Goal: Task Accomplishment & Management: Manage account settings

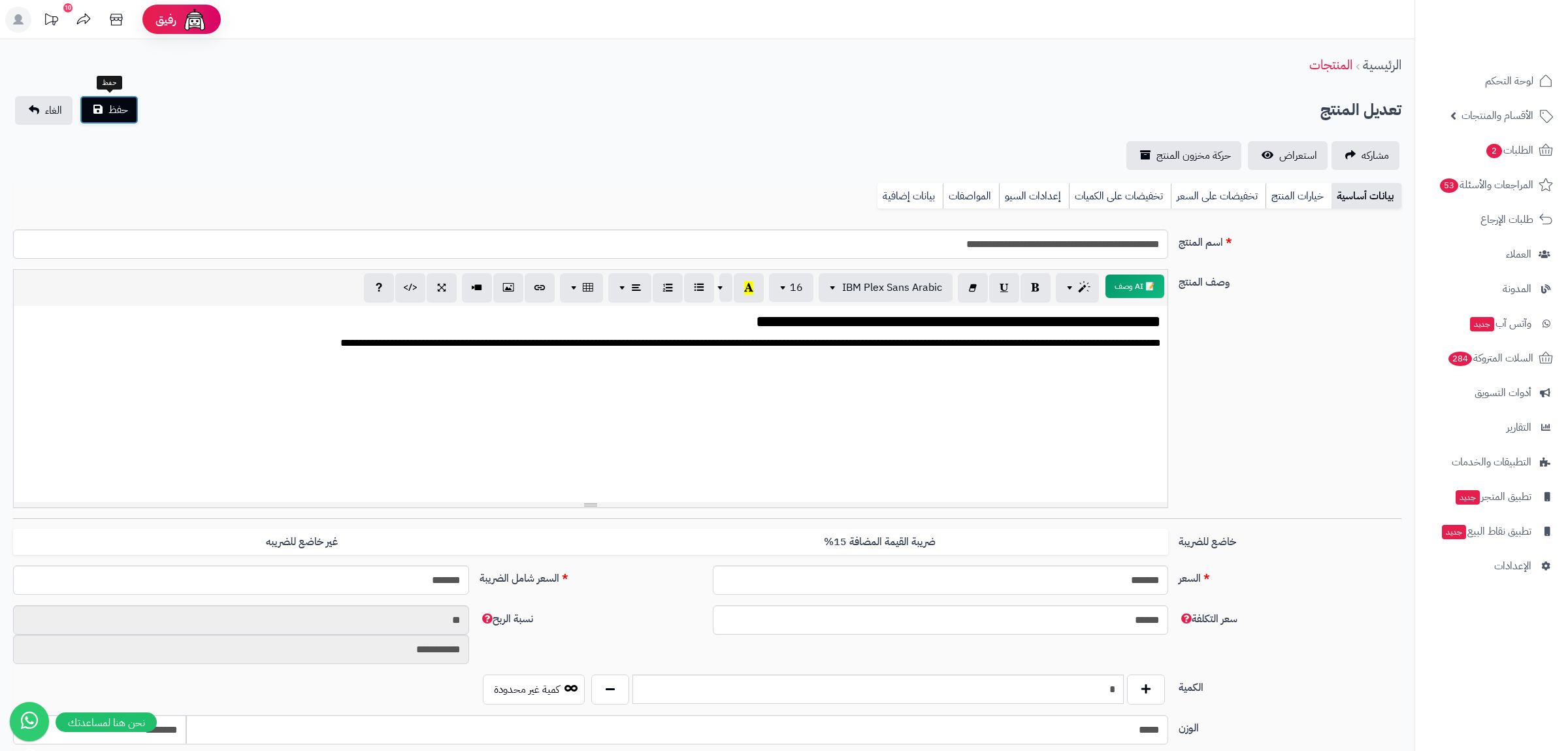
click at [114, 111] on span "حفظ" at bounding box center [118, 109] width 20 height 16
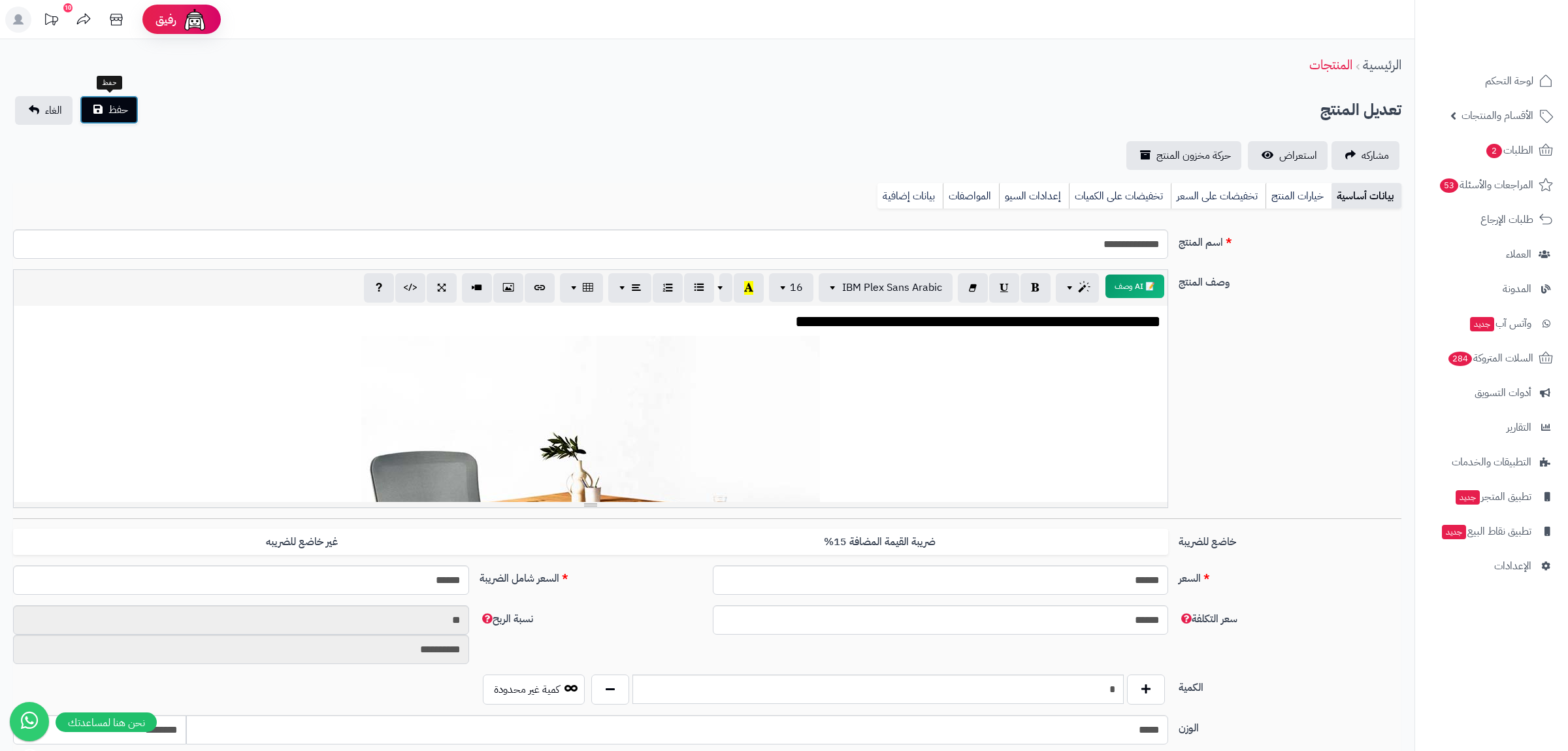
drag, startPoint x: 124, startPoint y: 103, endPoint x: 271, endPoint y: 18, distance: 169.8
click at [124, 104] on span "حفظ" at bounding box center [118, 109] width 20 height 16
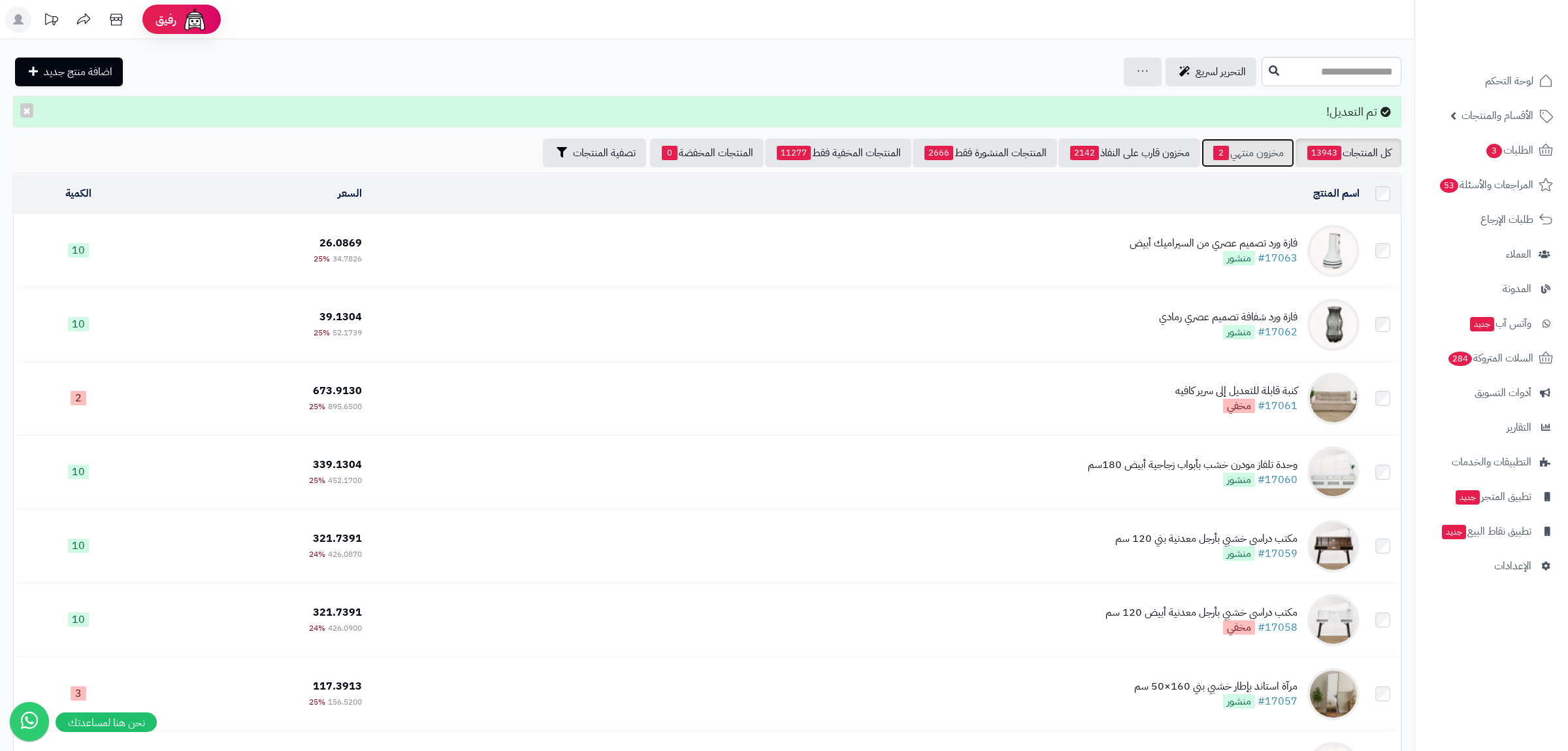
click at [1241, 158] on link "مخزون منتهي 2" at bounding box center [1248, 152] width 93 height 28
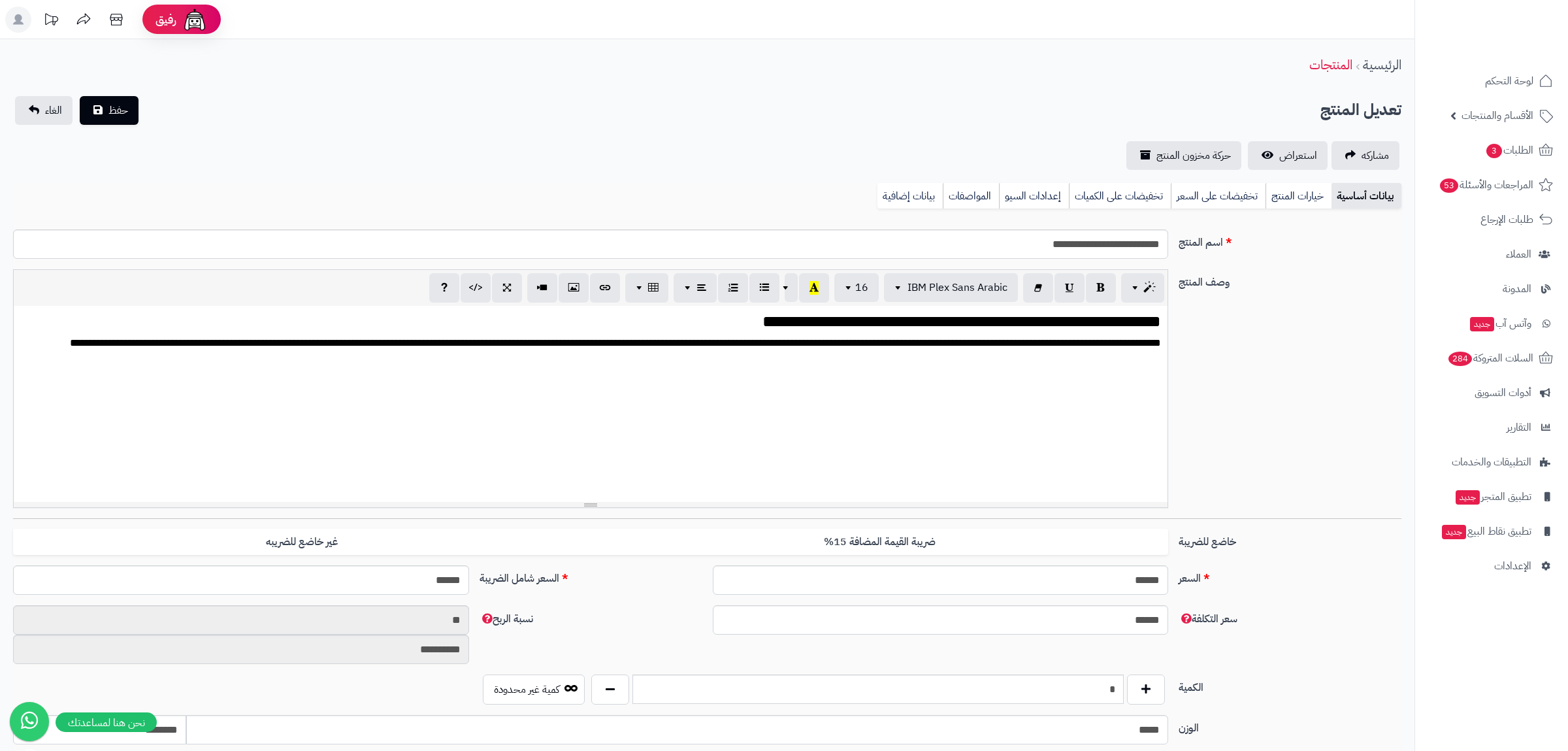
scroll to position [1990, 0]
drag, startPoint x: 885, startPoint y: 183, endPoint x: 888, endPoint y: 193, distance: 10.4
click at [887, 189] on div "**********" at bounding box center [707, 661] width 1415 height 1244
click at [889, 198] on link "بيانات إضافية" at bounding box center [911, 196] width 65 height 26
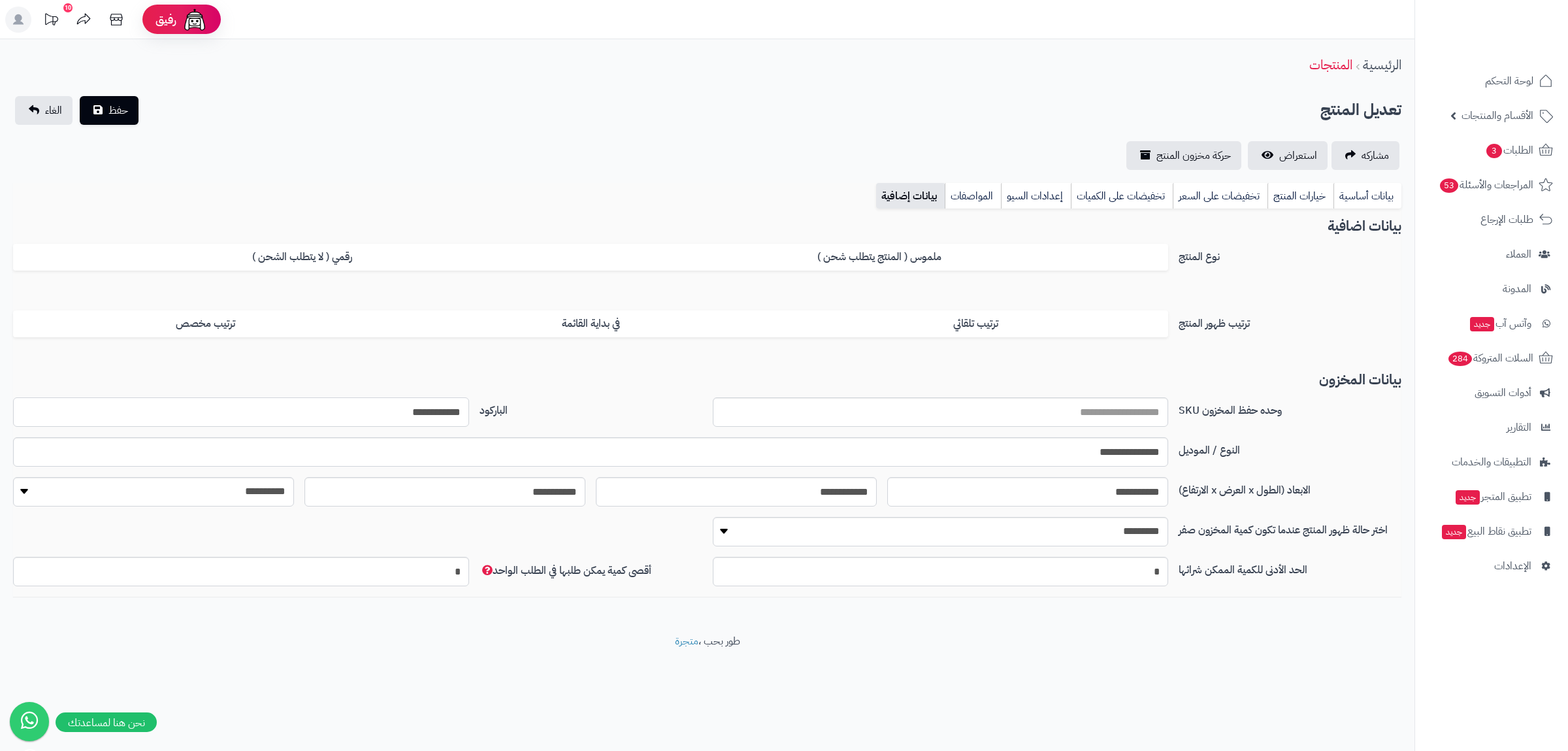
click at [432, 417] on input "**********" at bounding box center [240, 412] width 456 height 29
click at [1343, 193] on link "بيانات أساسية" at bounding box center [1367, 196] width 68 height 26
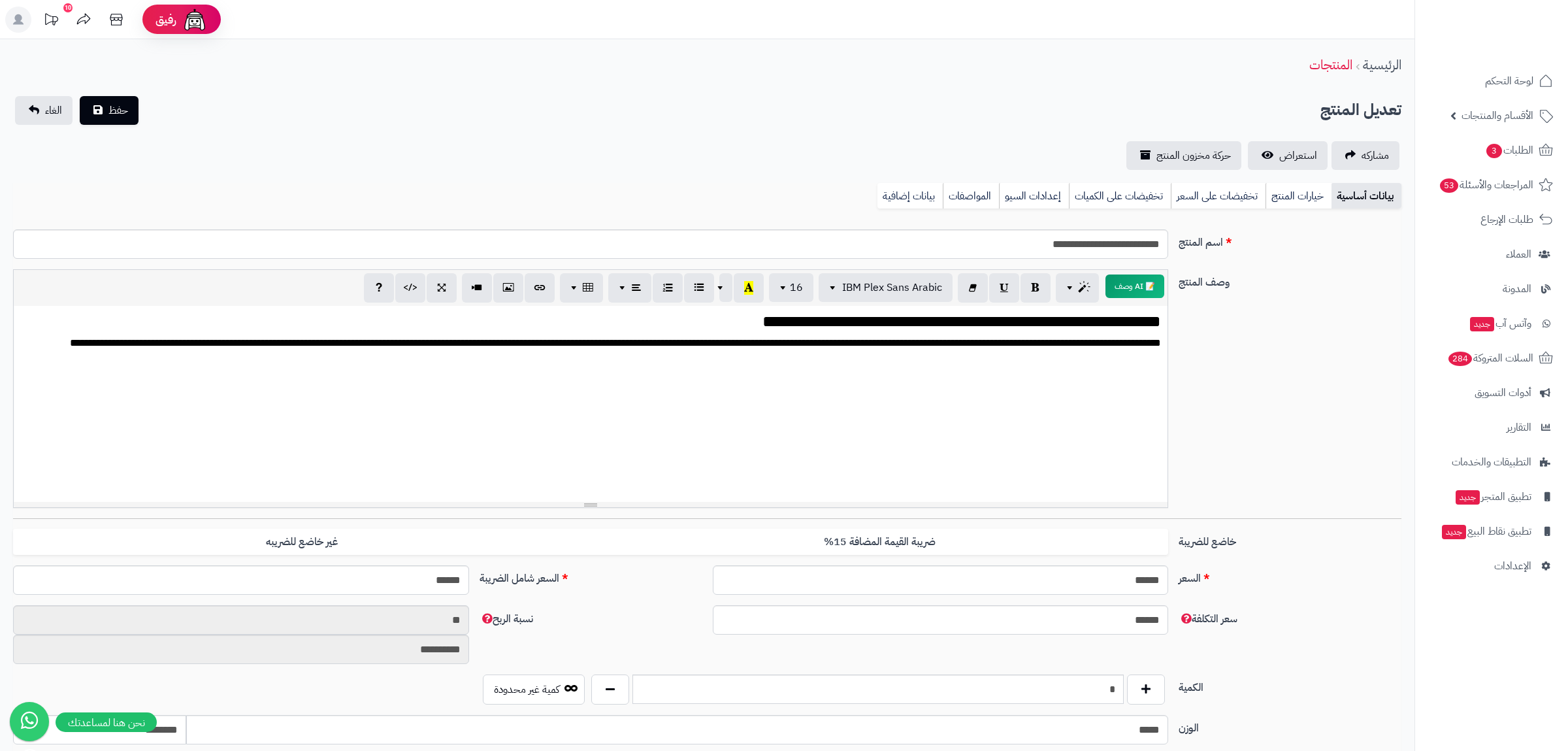
scroll to position [416, 0]
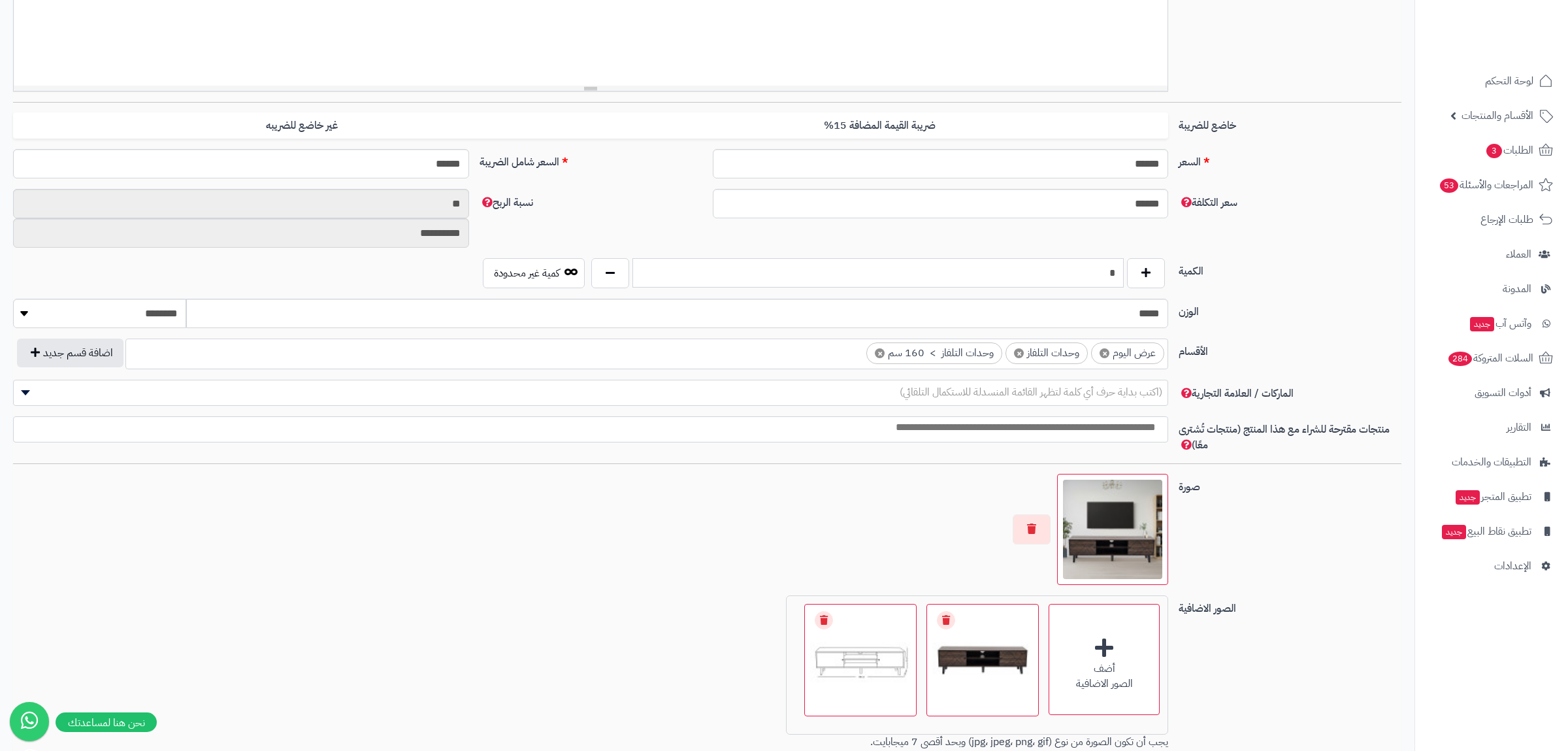
drag, startPoint x: 1104, startPoint y: 274, endPoint x: 1135, endPoint y: 276, distance: 31.1
click at [1124, 276] on input "*" at bounding box center [878, 273] width 491 height 29
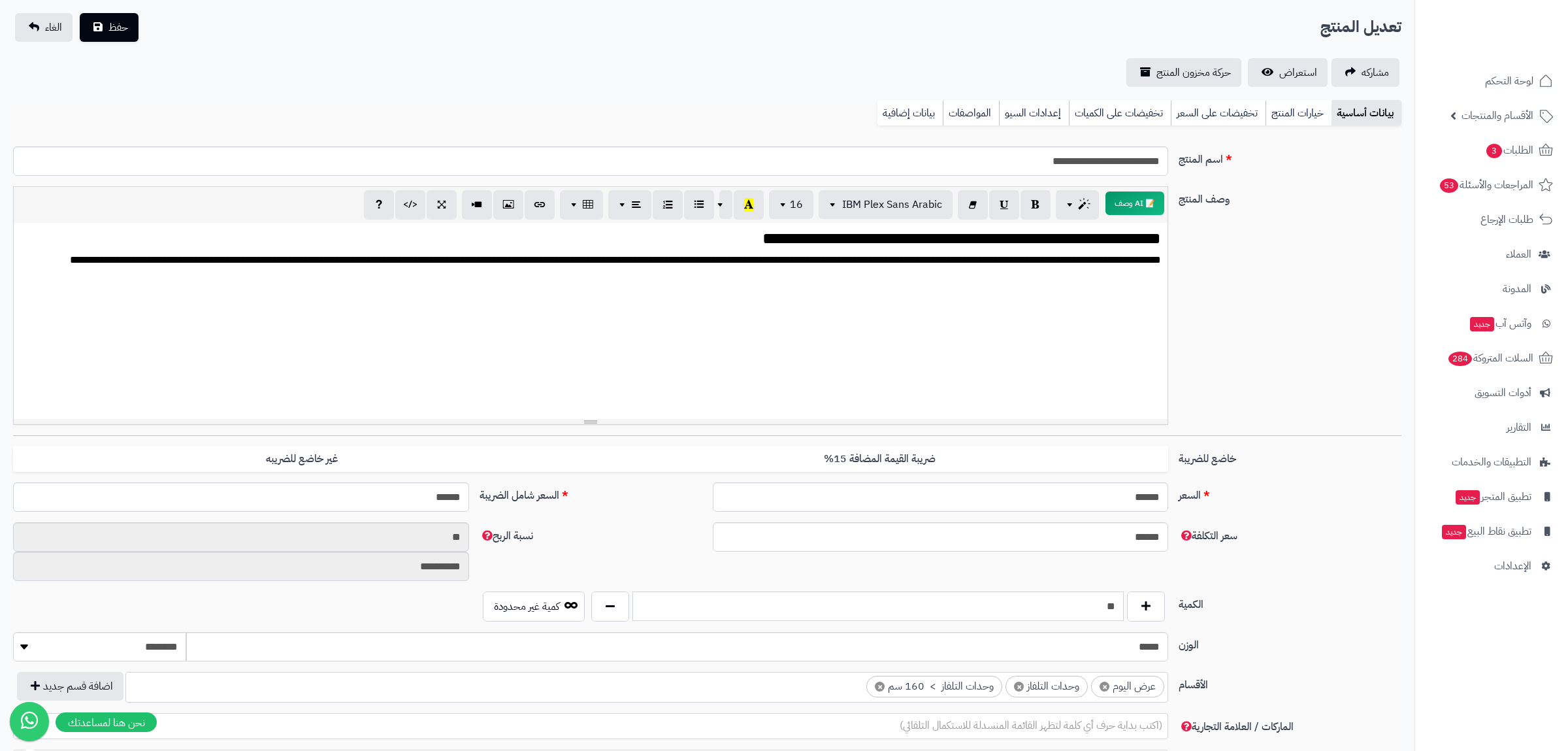
scroll to position [0, 0]
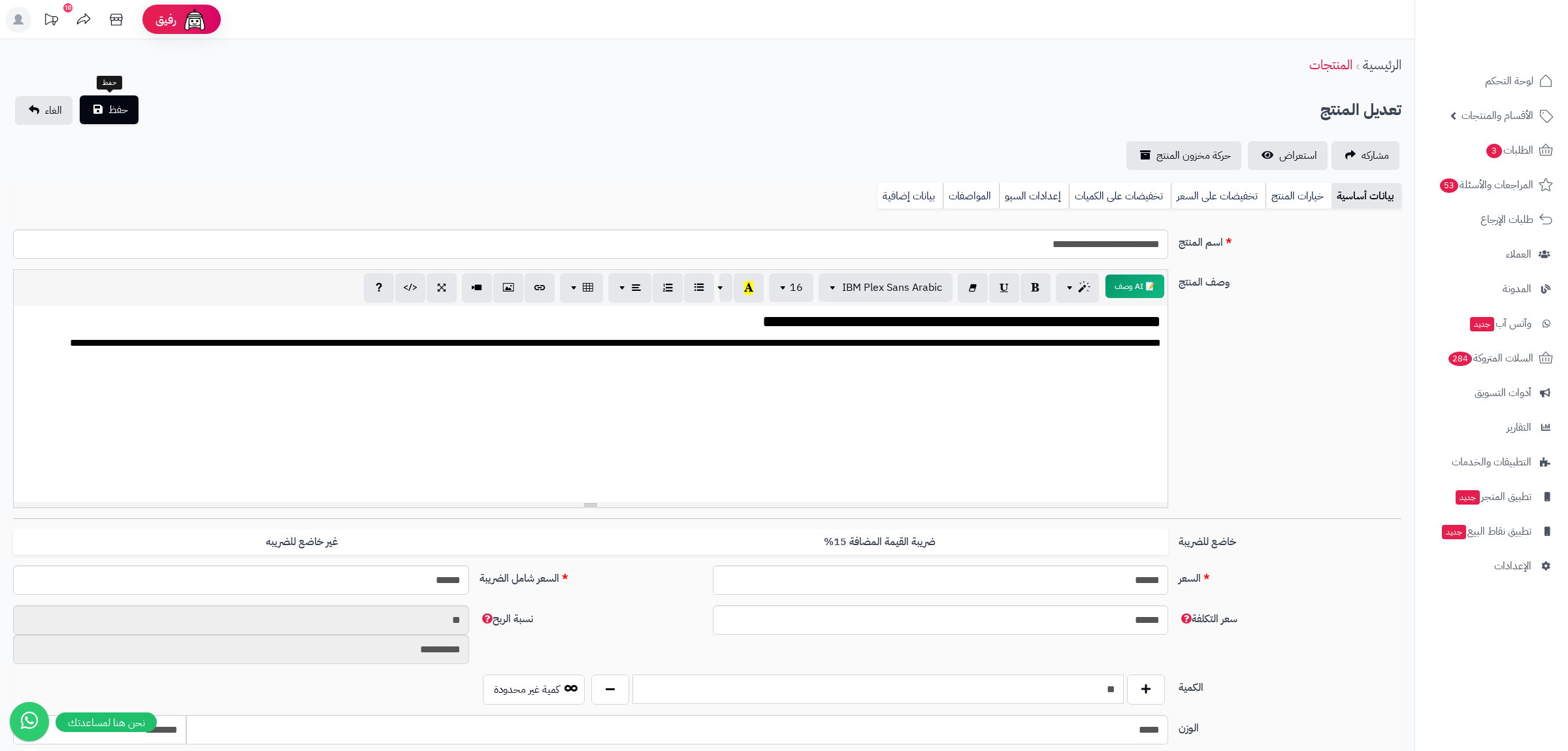
type input "**"
drag, startPoint x: 109, startPoint y: 110, endPoint x: 202, endPoint y: 88, distance: 95.6
click at [114, 109] on span "حفظ" at bounding box center [118, 109] width 20 height 16
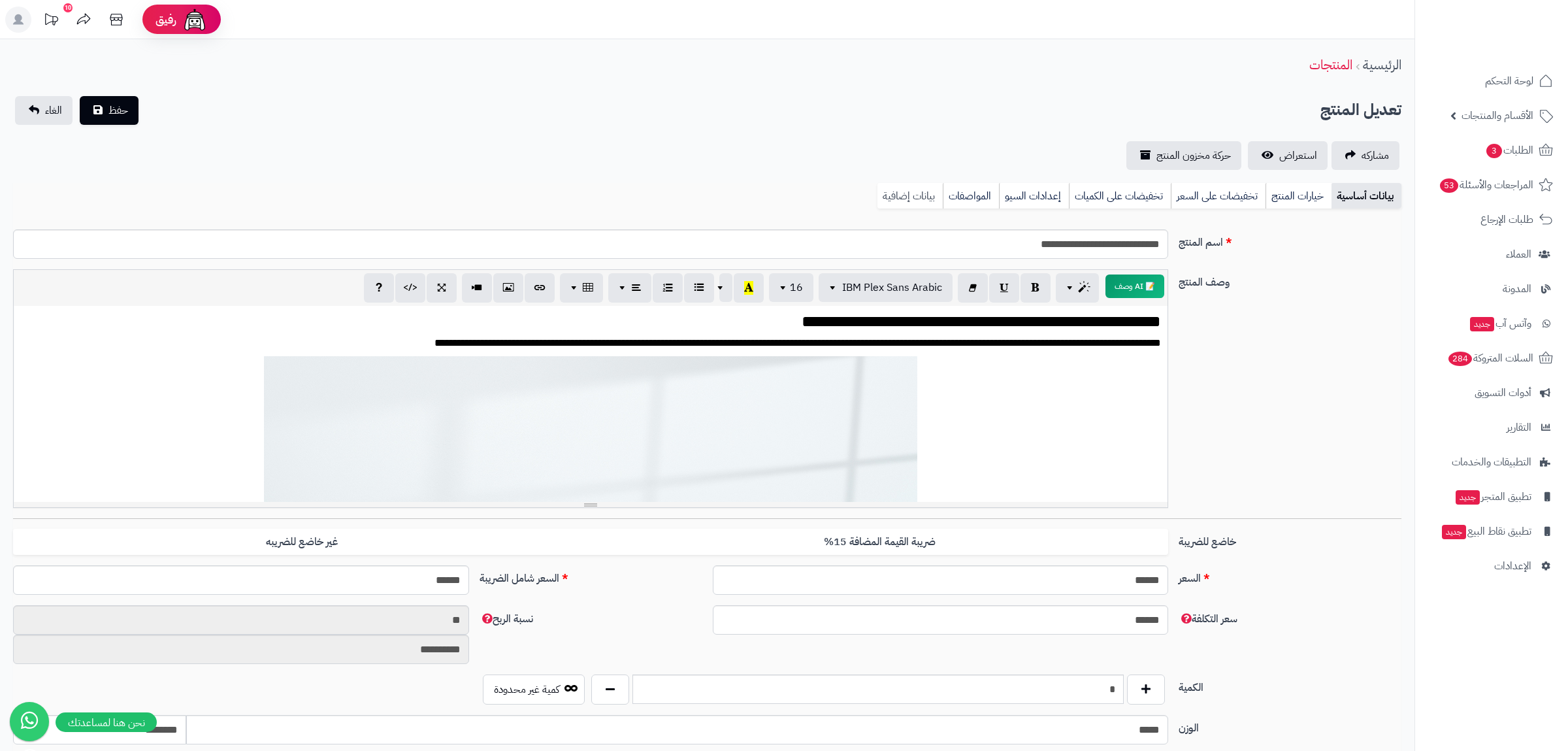
click at [894, 193] on link "بيانات إضافية" at bounding box center [911, 196] width 65 height 26
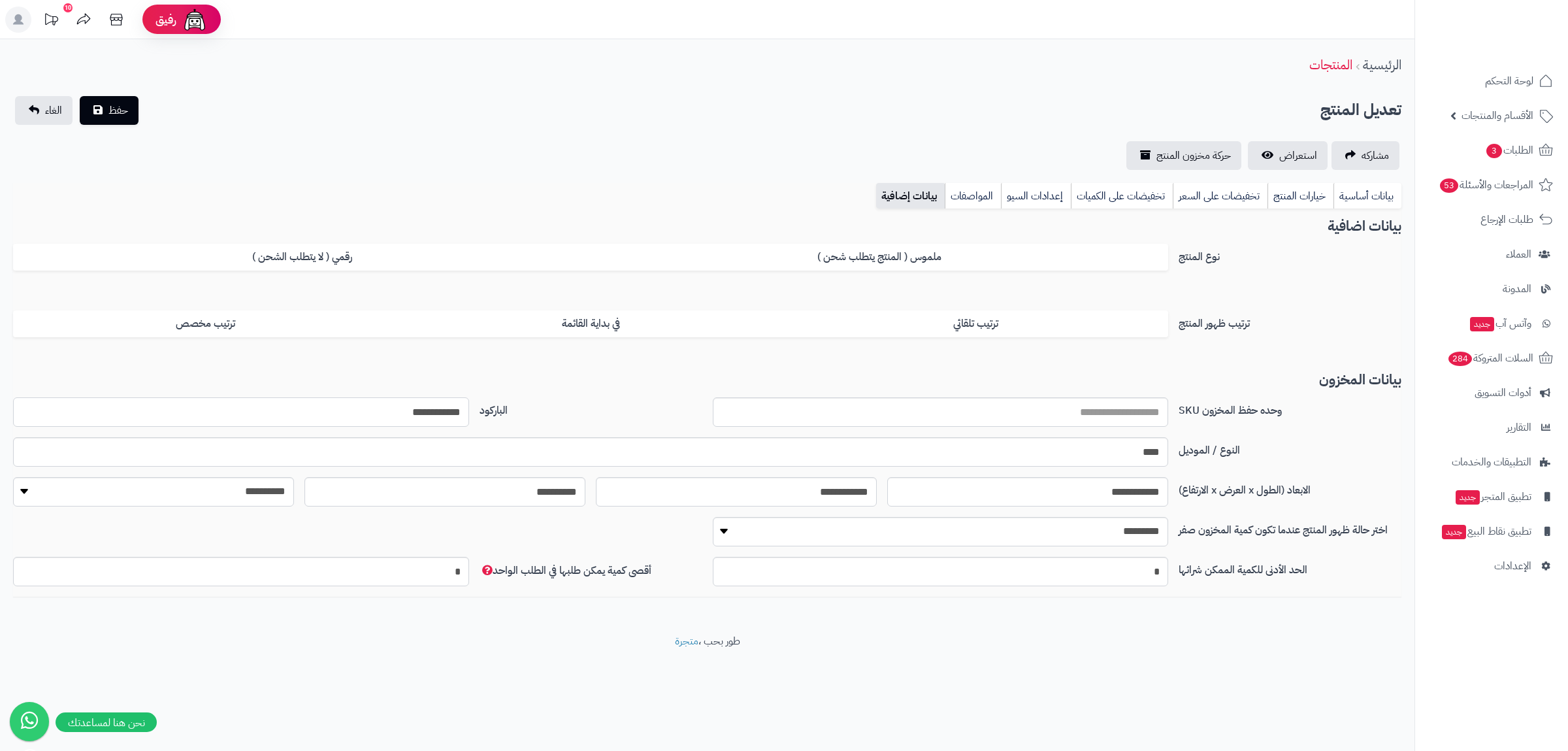
click at [414, 407] on input "**********" at bounding box center [240, 412] width 456 height 29
click at [1349, 202] on link "بيانات أساسية" at bounding box center [1367, 196] width 68 height 26
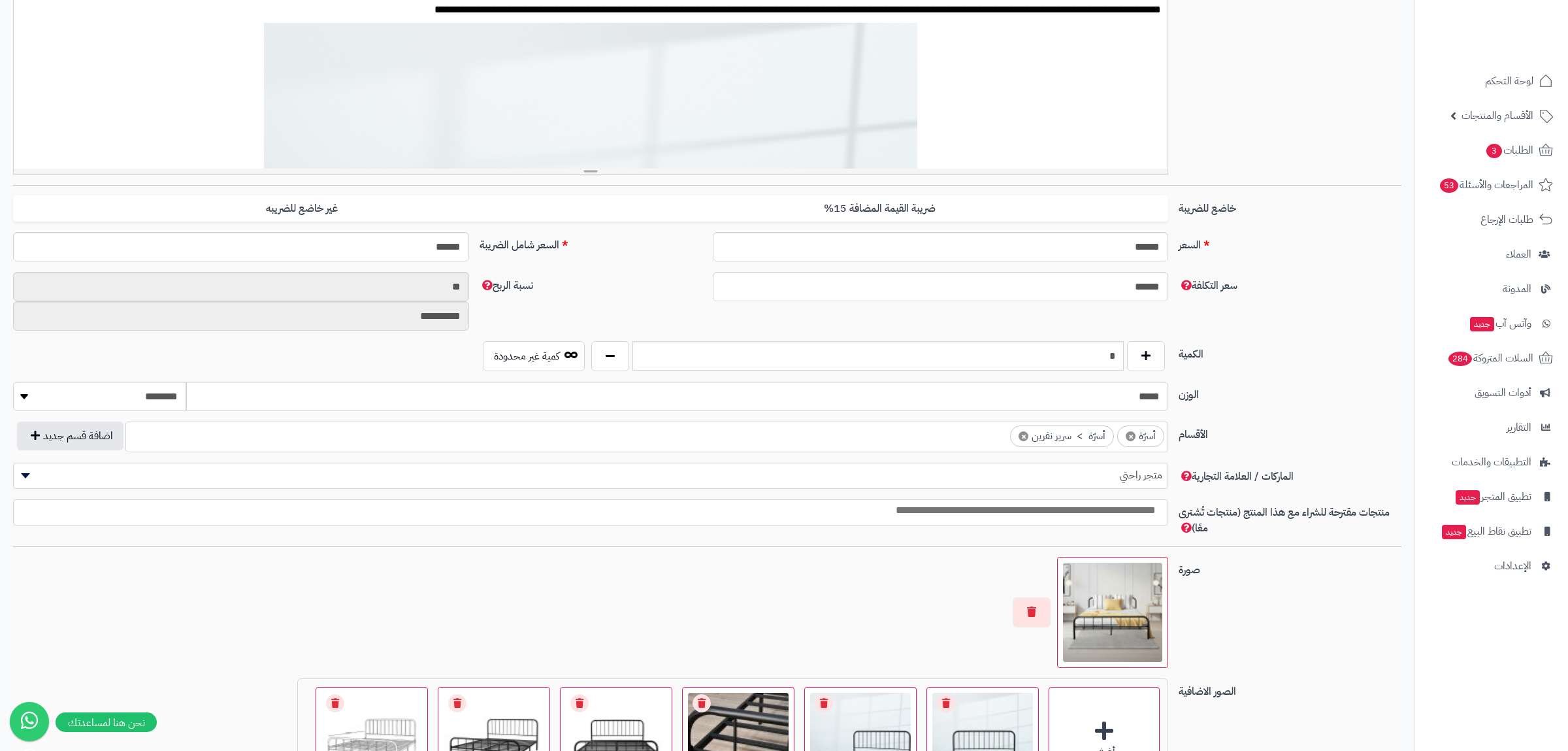
scroll to position [599, 0]
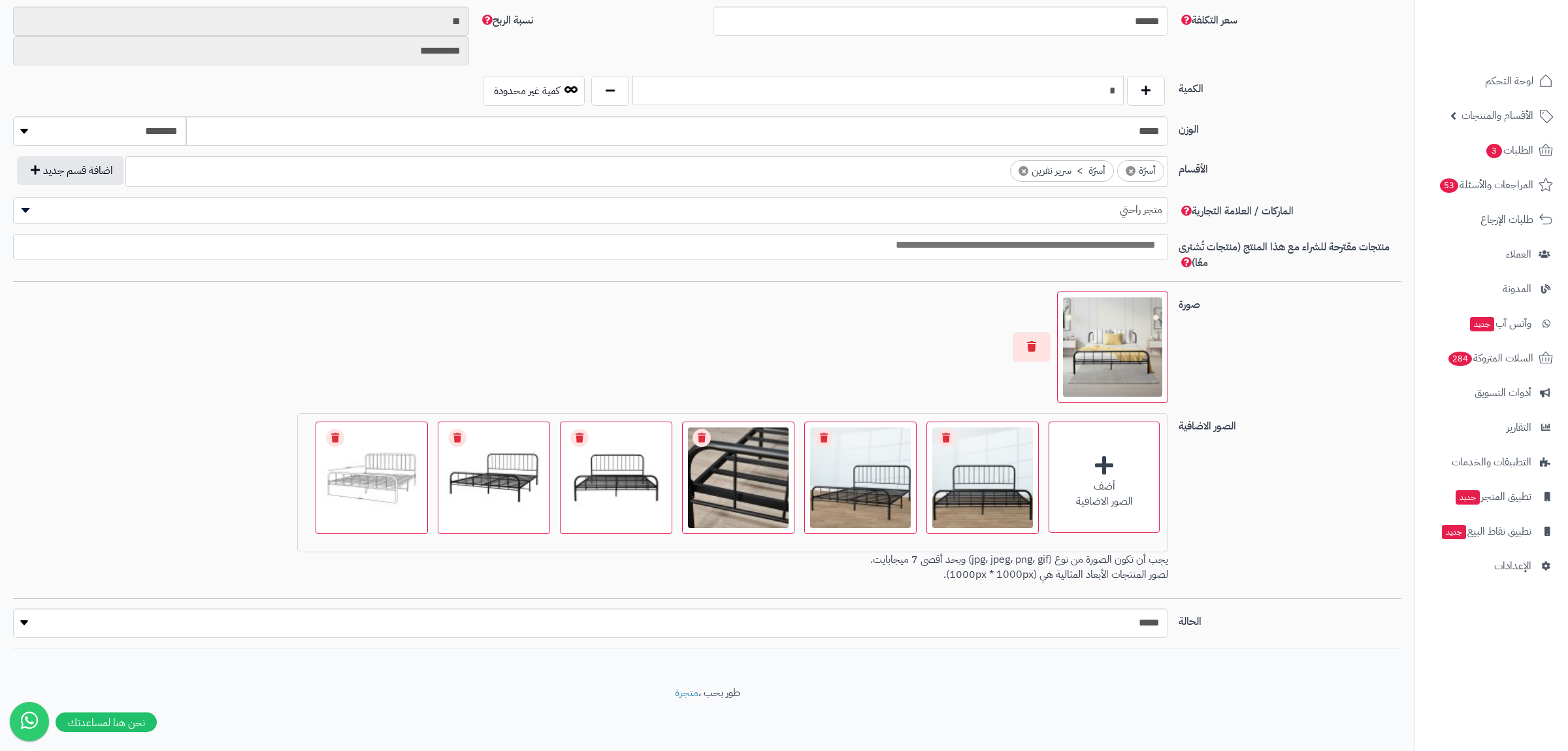
drag, startPoint x: 1092, startPoint y: 94, endPoint x: 1146, endPoint y: 105, distance: 55.1
click at [1124, 105] on input "*" at bounding box center [878, 90] width 491 height 29
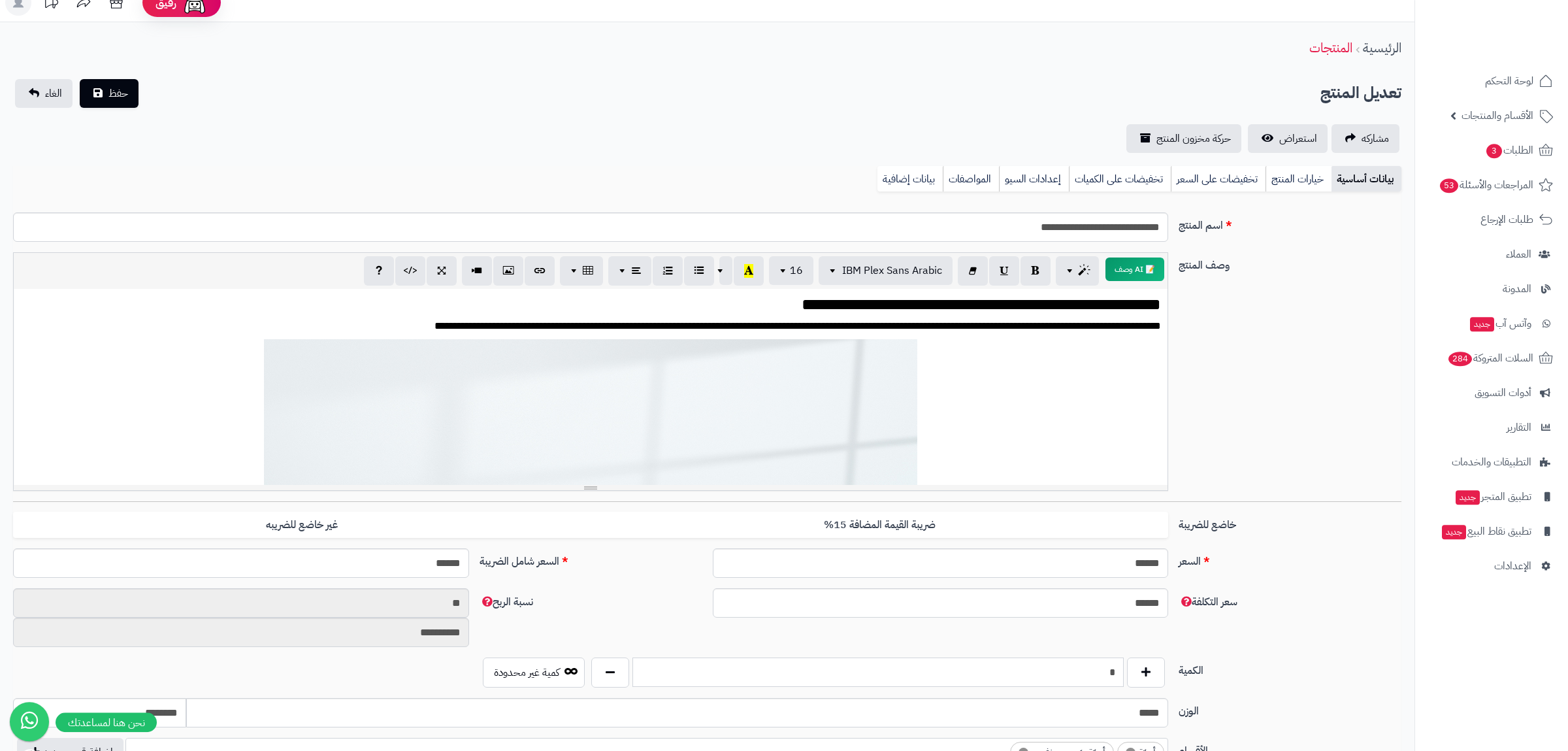
scroll to position [0, 0]
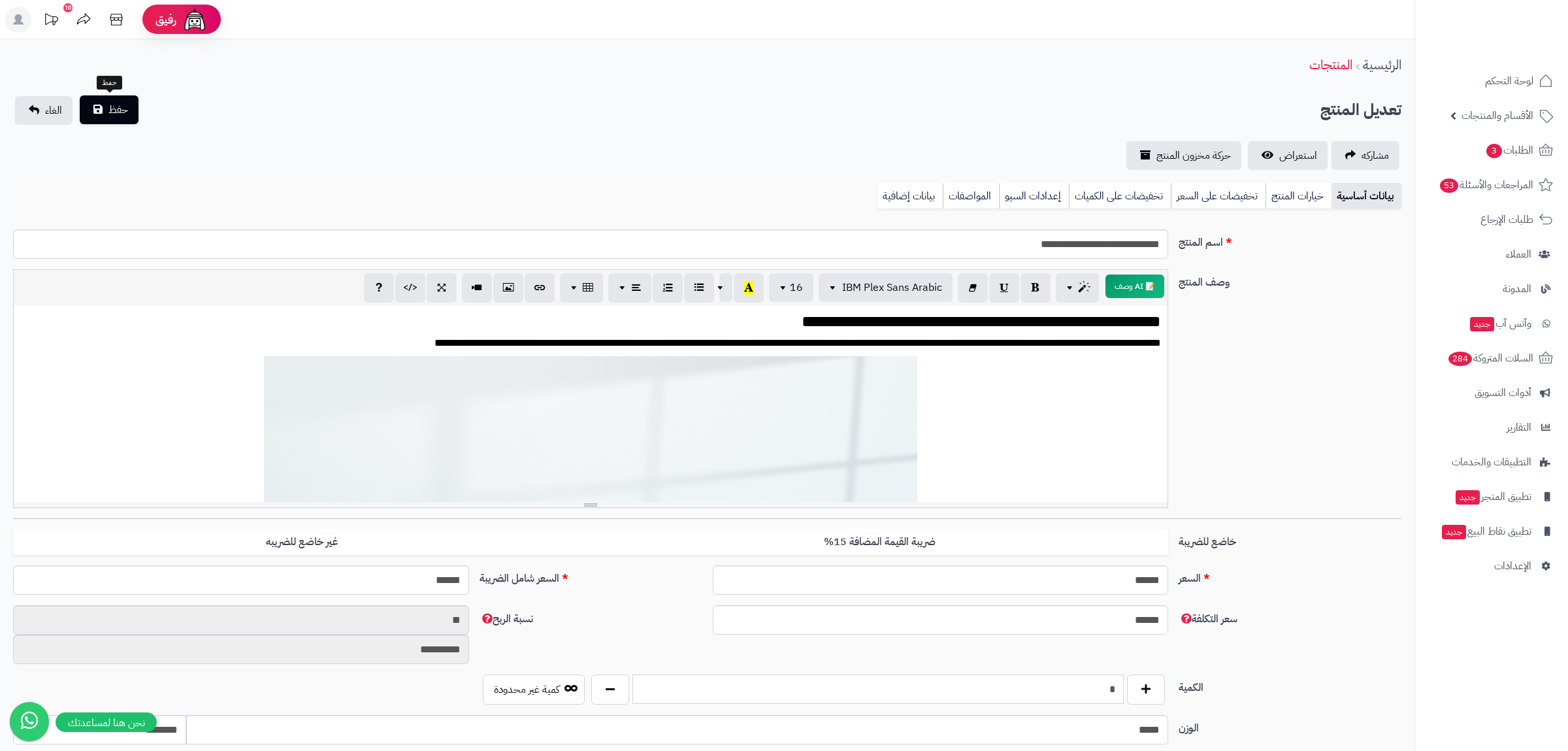
type input "*"
click at [103, 107] on button "حفظ" at bounding box center [109, 109] width 59 height 28
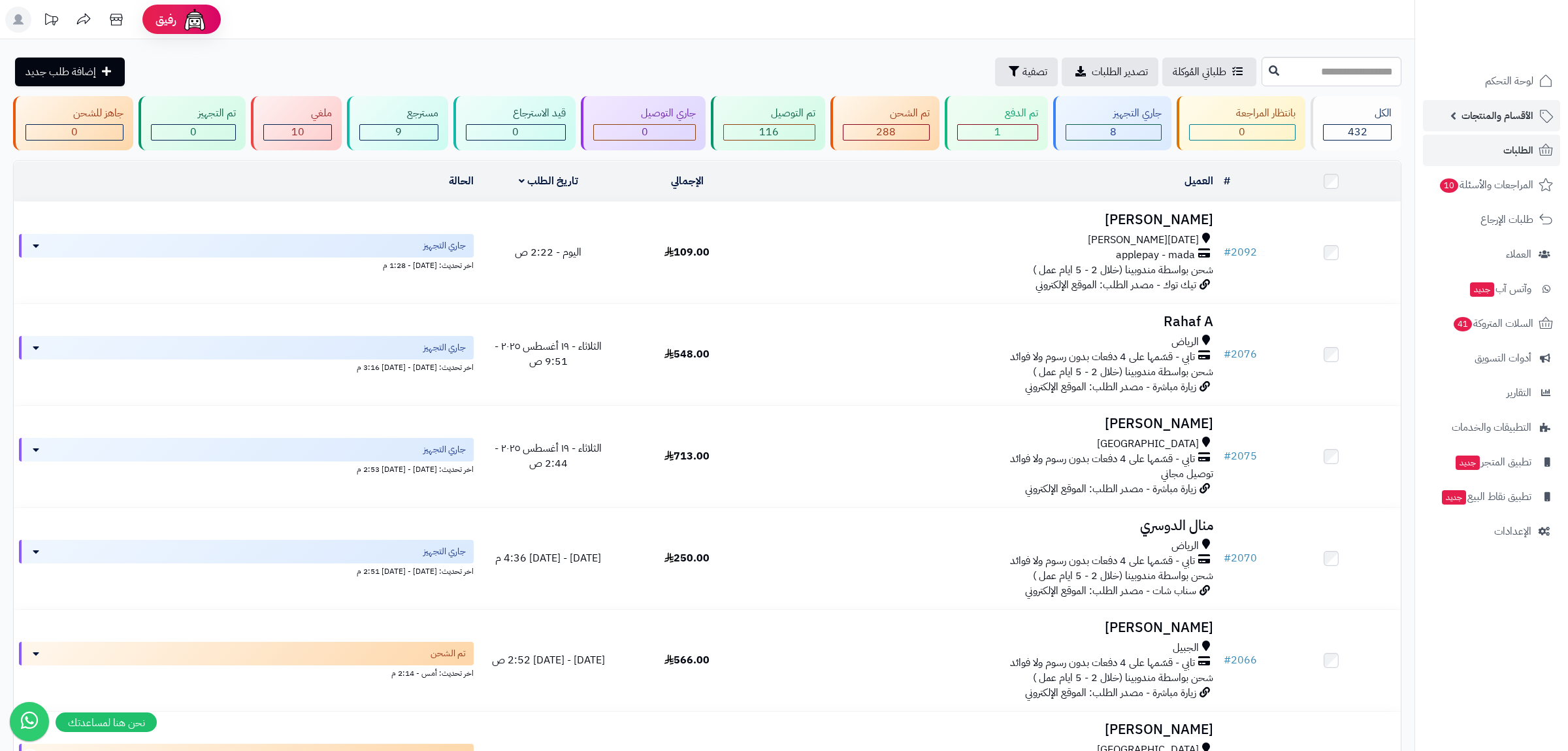
click at [1482, 112] on span "الأقسام والمنتجات" at bounding box center [1497, 115] width 72 height 18
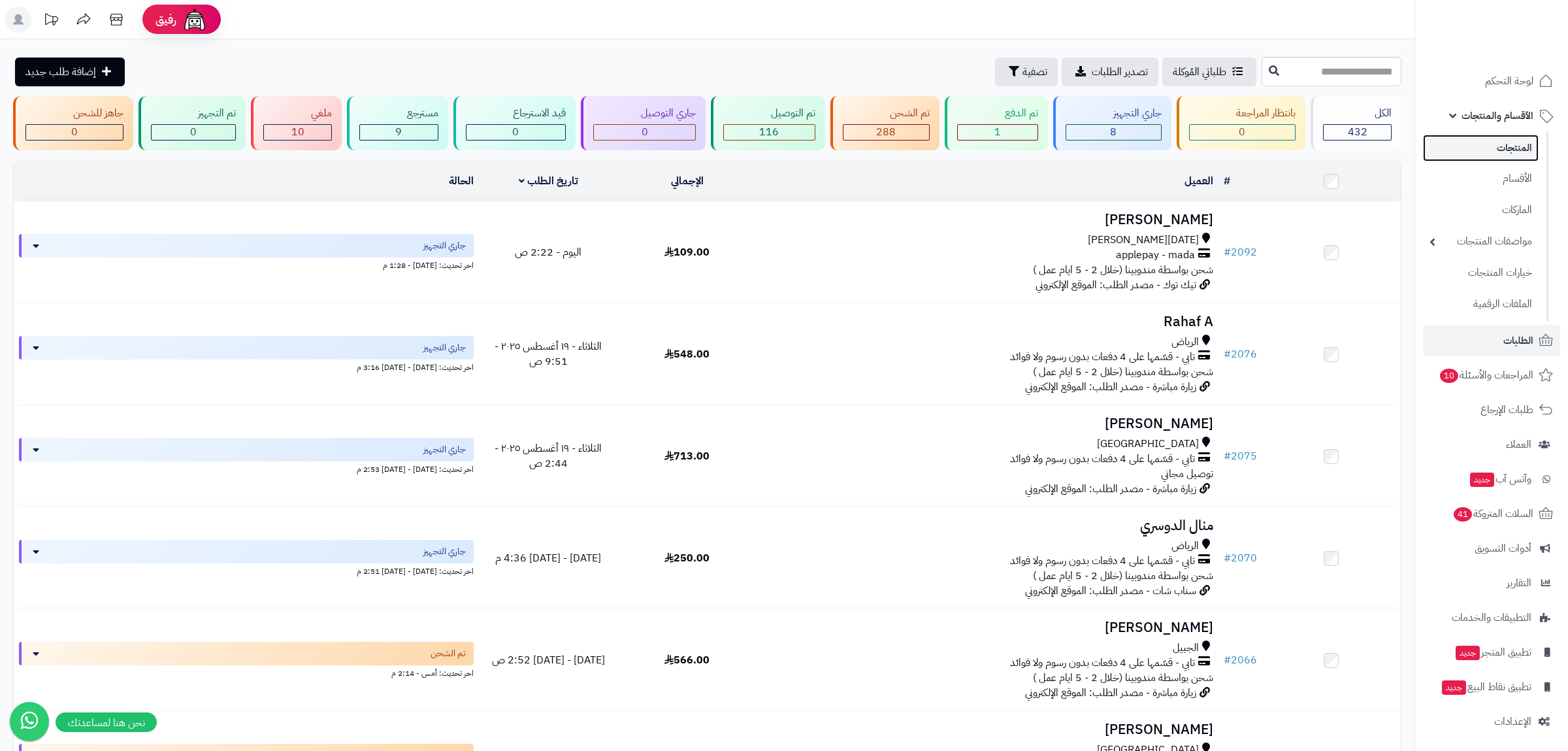
click at [1509, 137] on link "المنتجات" at bounding box center [1481, 147] width 115 height 27
